Goal: Transaction & Acquisition: Purchase product/service

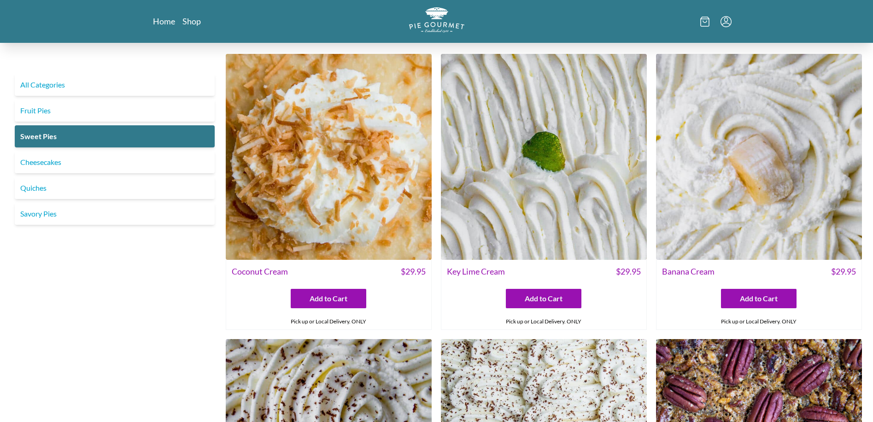
click at [727, 25] on icon "Menu" at bounding box center [726, 21] width 11 height 11
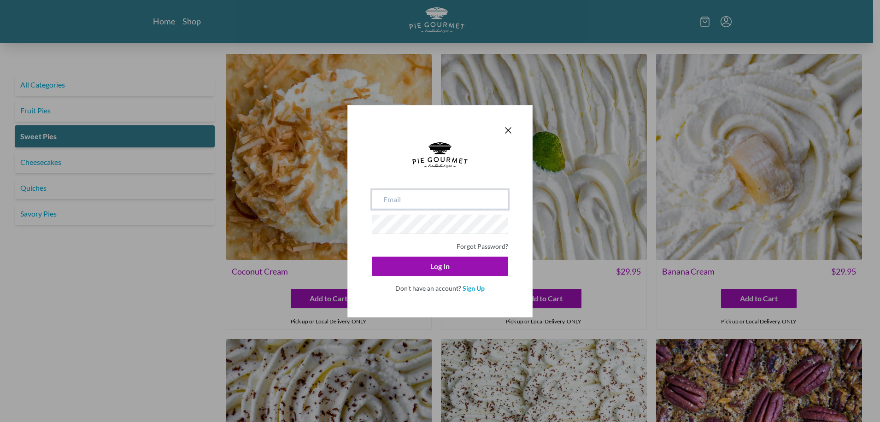
click at [446, 195] on input "email" at bounding box center [440, 199] width 136 height 19
type input "[EMAIL_ADDRESS][DOMAIN_NAME]"
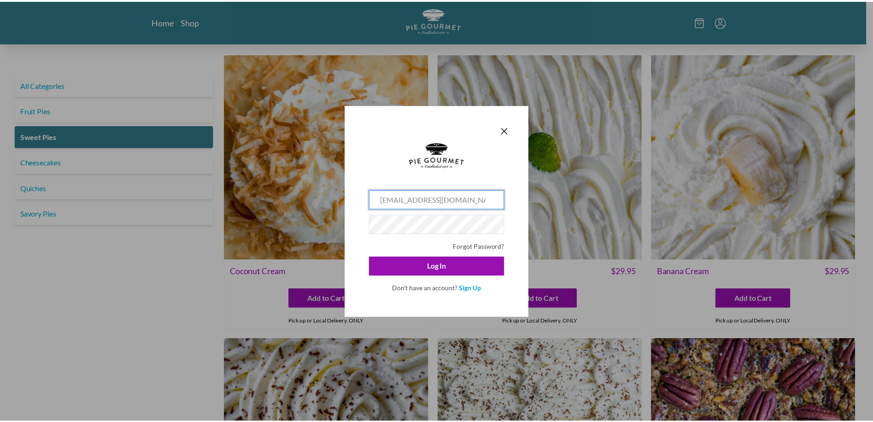
scroll to position [0, 161]
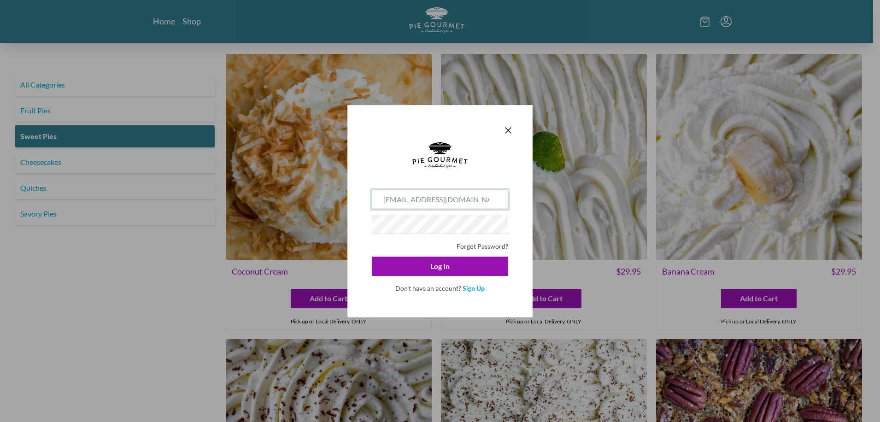
click at [383, 289] on div "Don't have an account? Sign Up" at bounding box center [440, 288] width 136 height 12
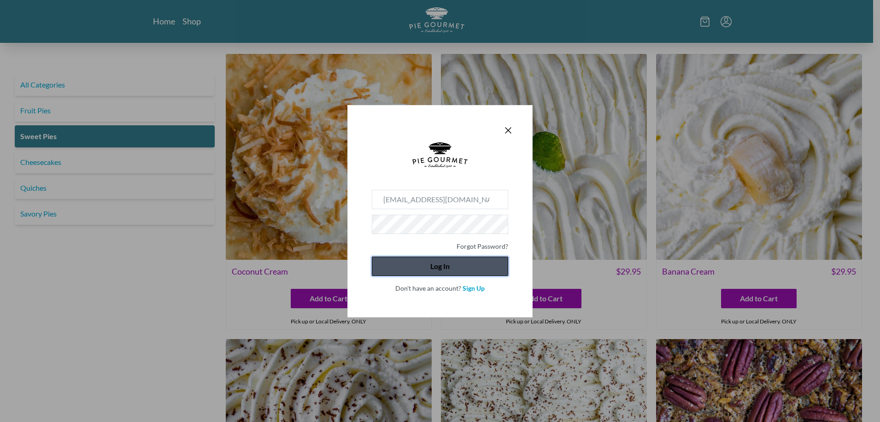
click at [407, 270] on button "Log In" at bounding box center [440, 266] width 136 height 19
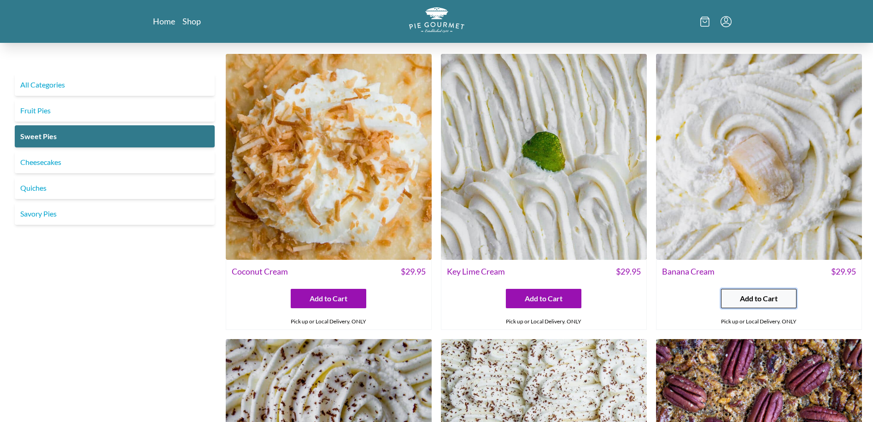
click at [774, 300] on span "Add to Cart" at bounding box center [759, 298] width 38 height 11
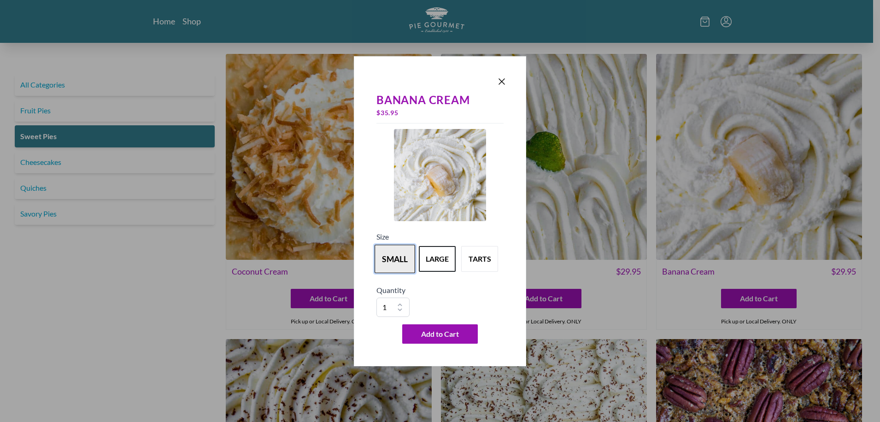
click at [395, 257] on button "small" at bounding box center [395, 259] width 41 height 29
click at [440, 334] on span "Add to Cart" at bounding box center [440, 334] width 38 height 11
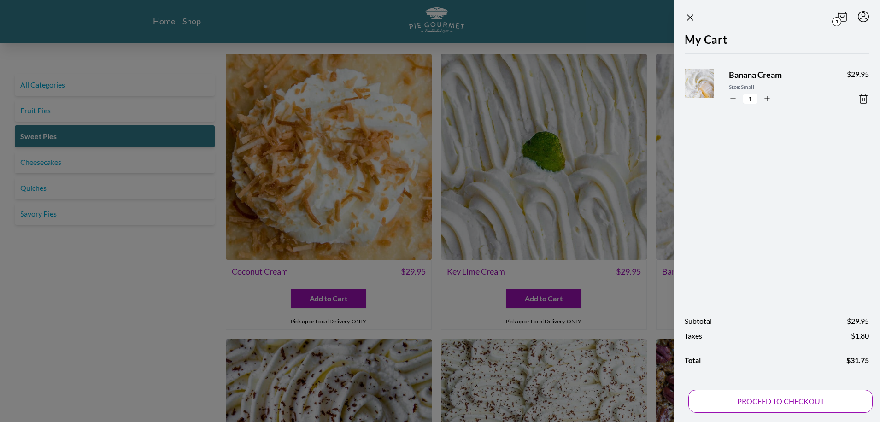
click at [762, 404] on button "PROCEED TO CHECKOUT" at bounding box center [780, 401] width 184 height 23
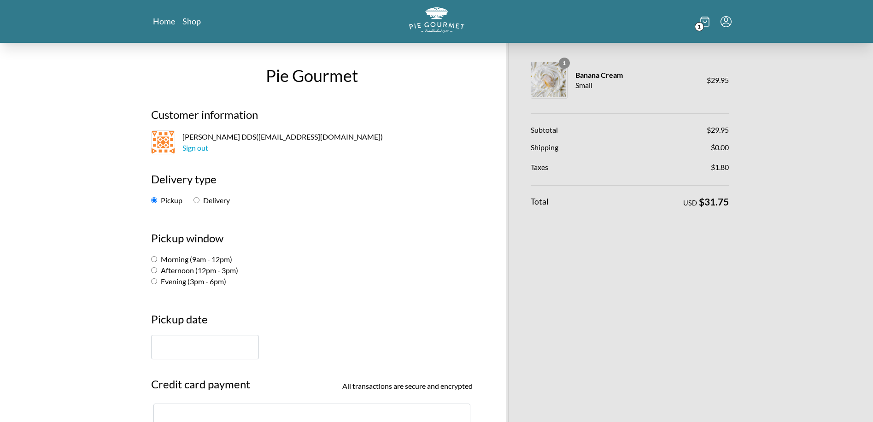
click at [154, 259] on input "Morning (9am - 12pm)" at bounding box center [154, 259] width 6 height 6
radio input "true"
click at [216, 341] on input "text" at bounding box center [205, 347] width 108 height 24
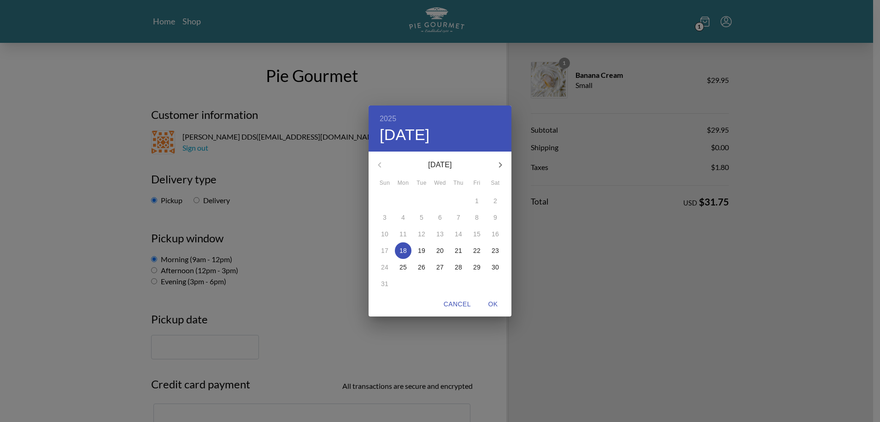
click at [427, 250] on span "19" at bounding box center [421, 250] width 17 height 9
click at [495, 303] on span "OK" at bounding box center [493, 305] width 22 height 12
type input "[DATE]"
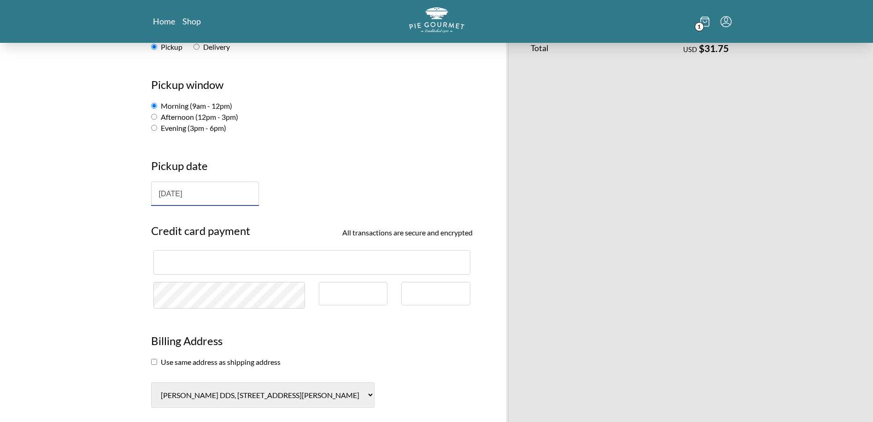
scroll to position [184, 0]
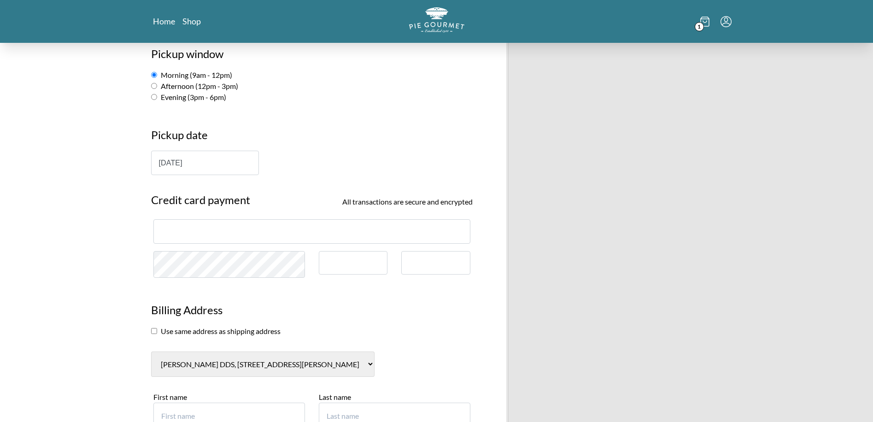
click at [295, 226] on div at bounding box center [311, 231] width 317 height 24
click at [330, 268] on div at bounding box center [353, 263] width 69 height 24
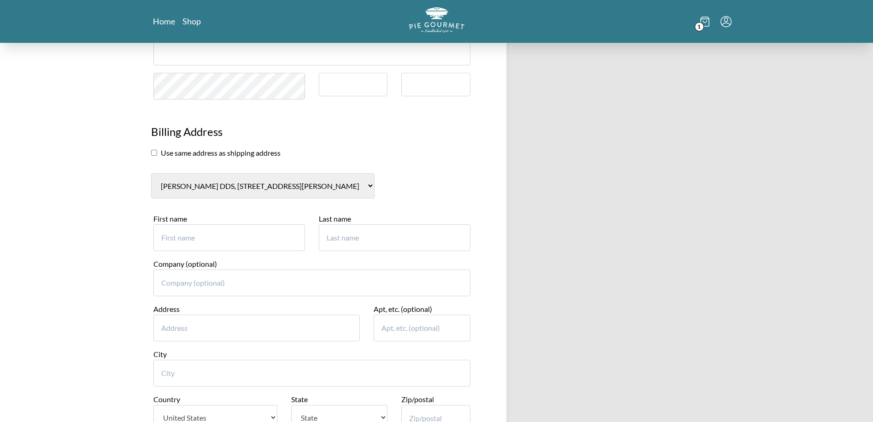
scroll to position [369, 0]
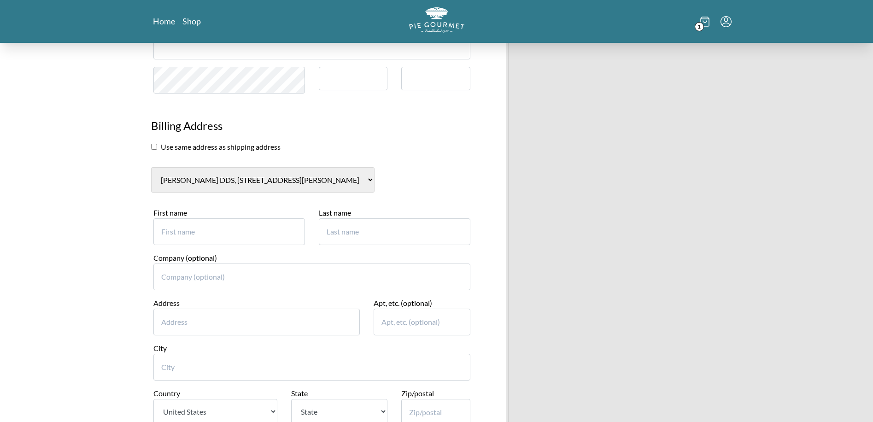
click at [339, 177] on select "[PERSON_NAME] DDS, [STREET_ADDRESS][PERSON_NAME] [PERSON_NAME], [STREET_ADDRESS…" at bounding box center [262, 179] width 223 height 25
select select "0"
click at [151, 167] on select "[PERSON_NAME] DDS, [STREET_ADDRESS][PERSON_NAME] [PERSON_NAME], [STREET_ADDRESS…" at bounding box center [262, 179] width 223 height 25
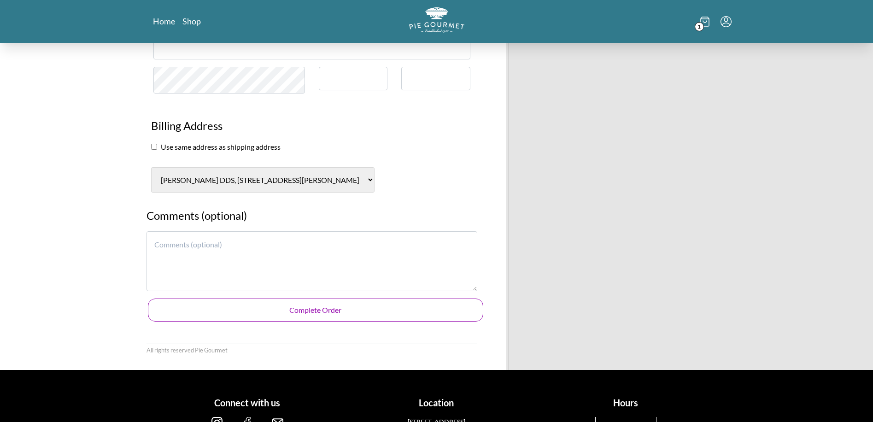
click at [259, 313] on button "Complete Order" at bounding box center [315, 310] width 335 height 23
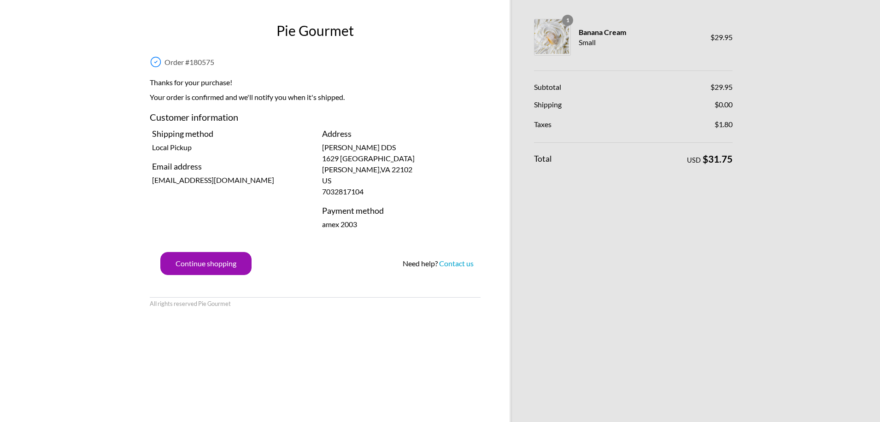
click at [455, 47] on div "Pie Gourmet Order # 180575 Thanks for your purchase! Your order is confirmed an…" at bounding box center [315, 211] width 349 height 422
